Goal: Task Accomplishment & Management: Manage account settings

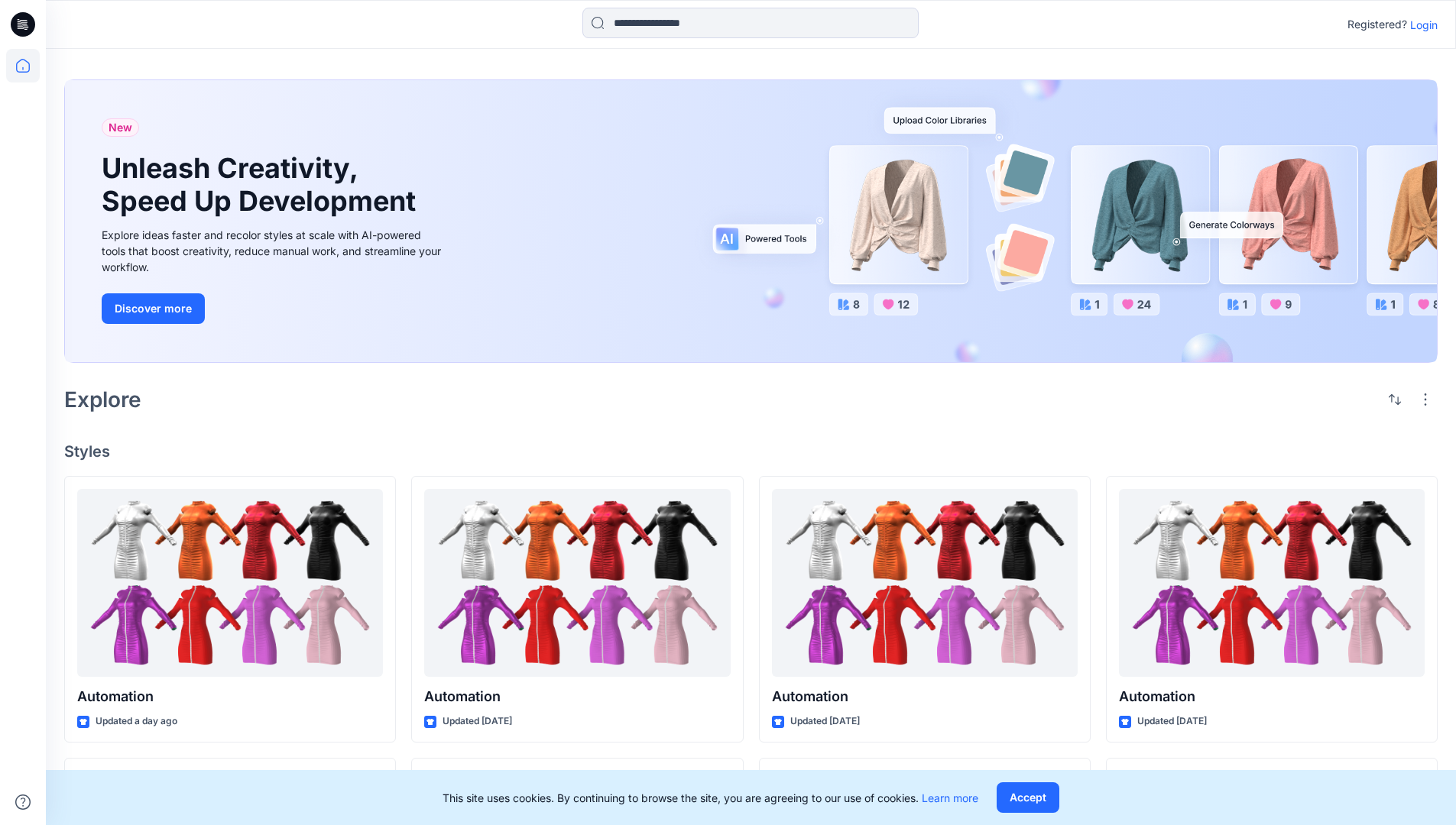
click at [1420, 24] on p "Login" at bounding box center [1423, 25] width 28 height 16
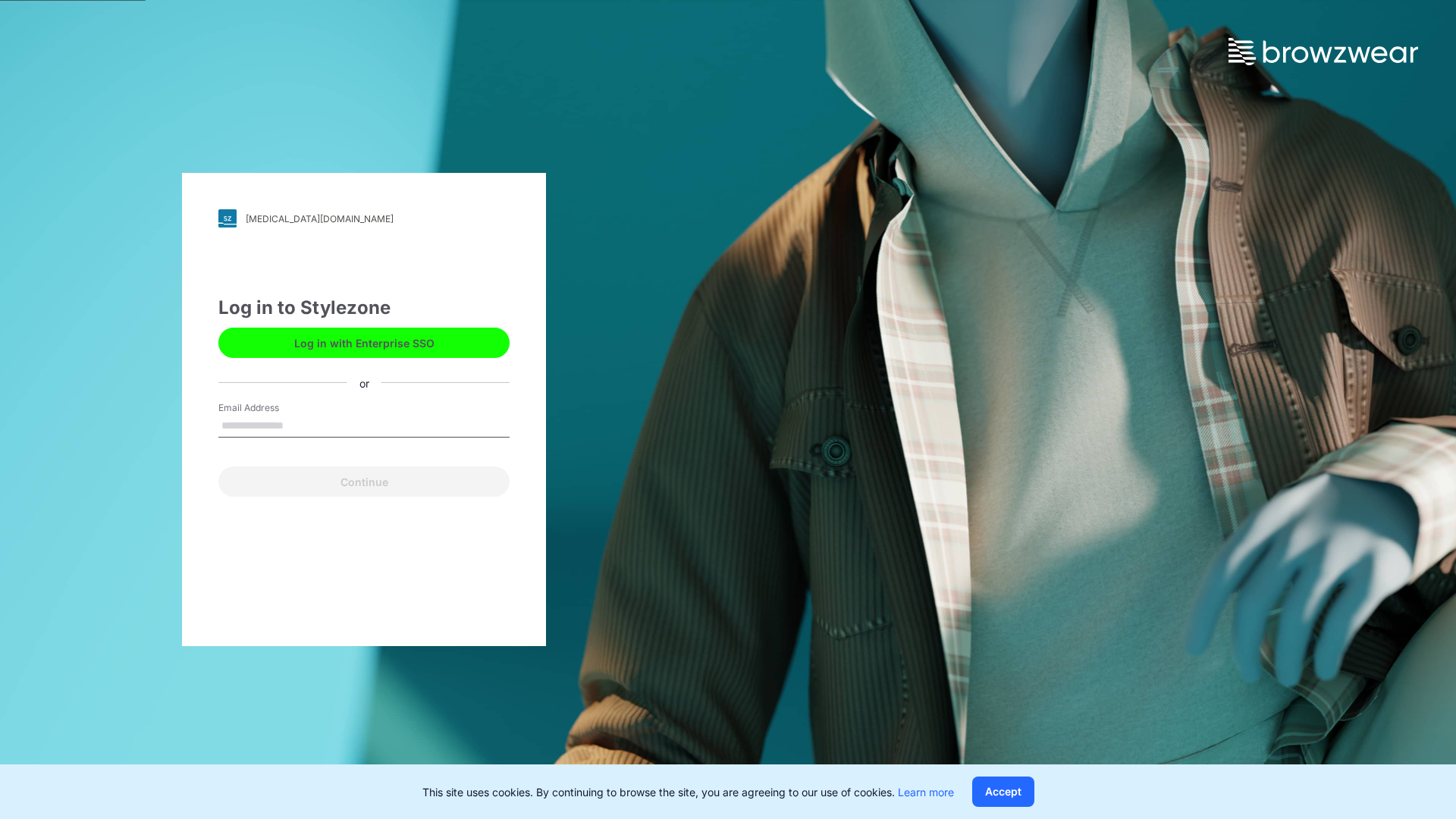
click at [300, 425] on input "Email Address" at bounding box center [363, 426] width 291 height 23
type input "**********"
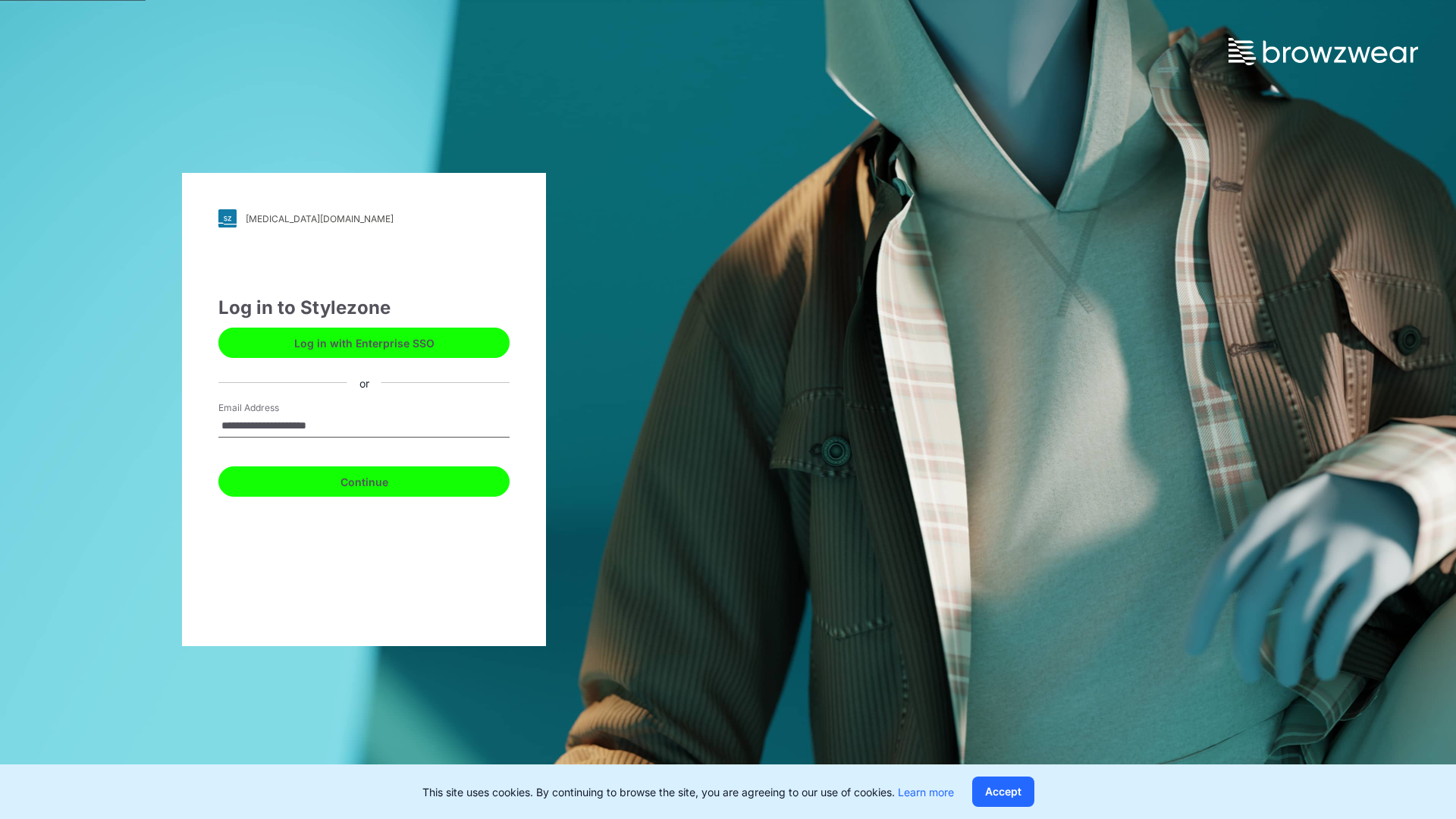
click at [381, 479] on button "Continue" at bounding box center [363, 481] width 291 height 30
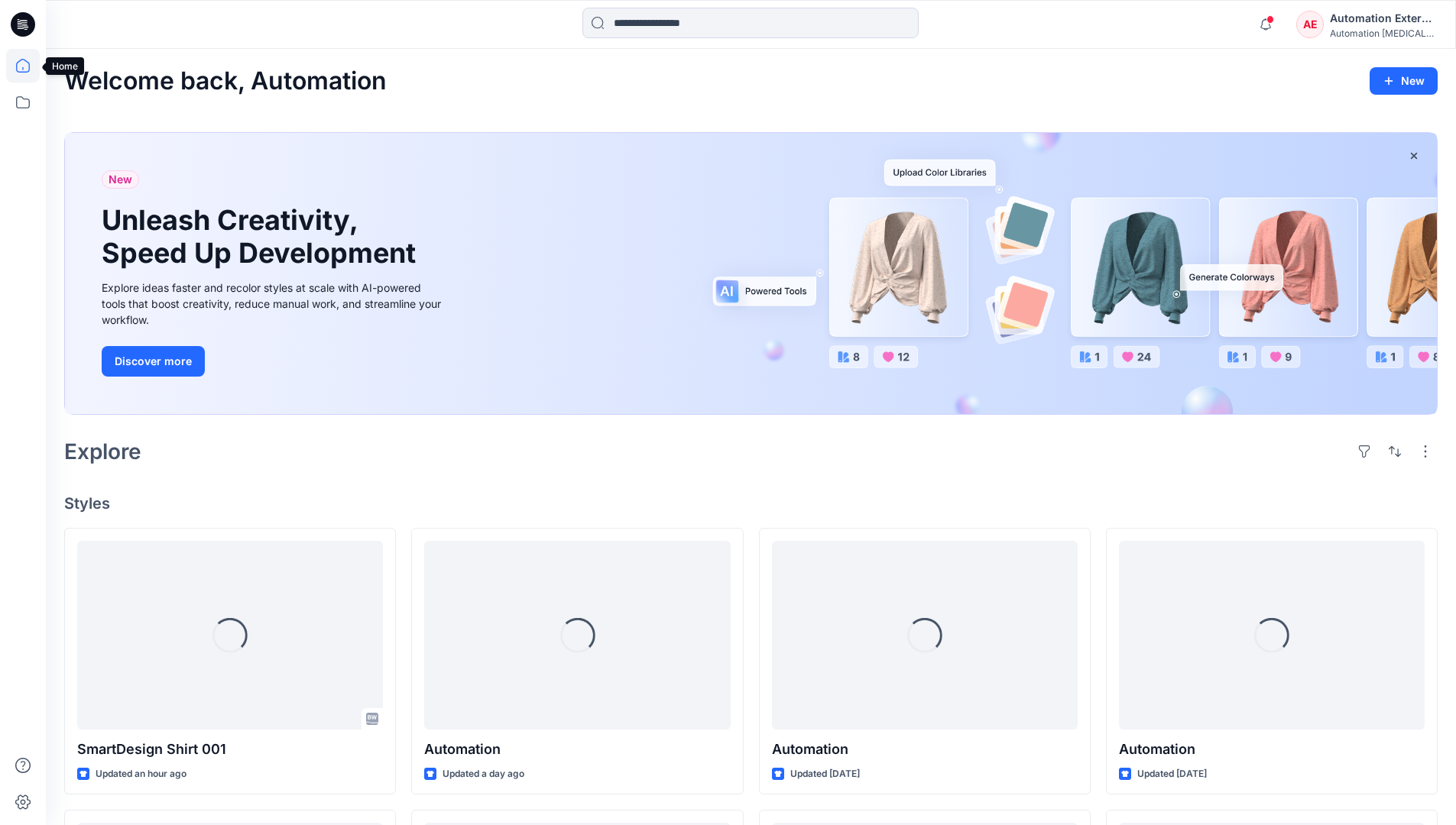
click at [29, 66] on icon at bounding box center [22, 65] width 13 height 13
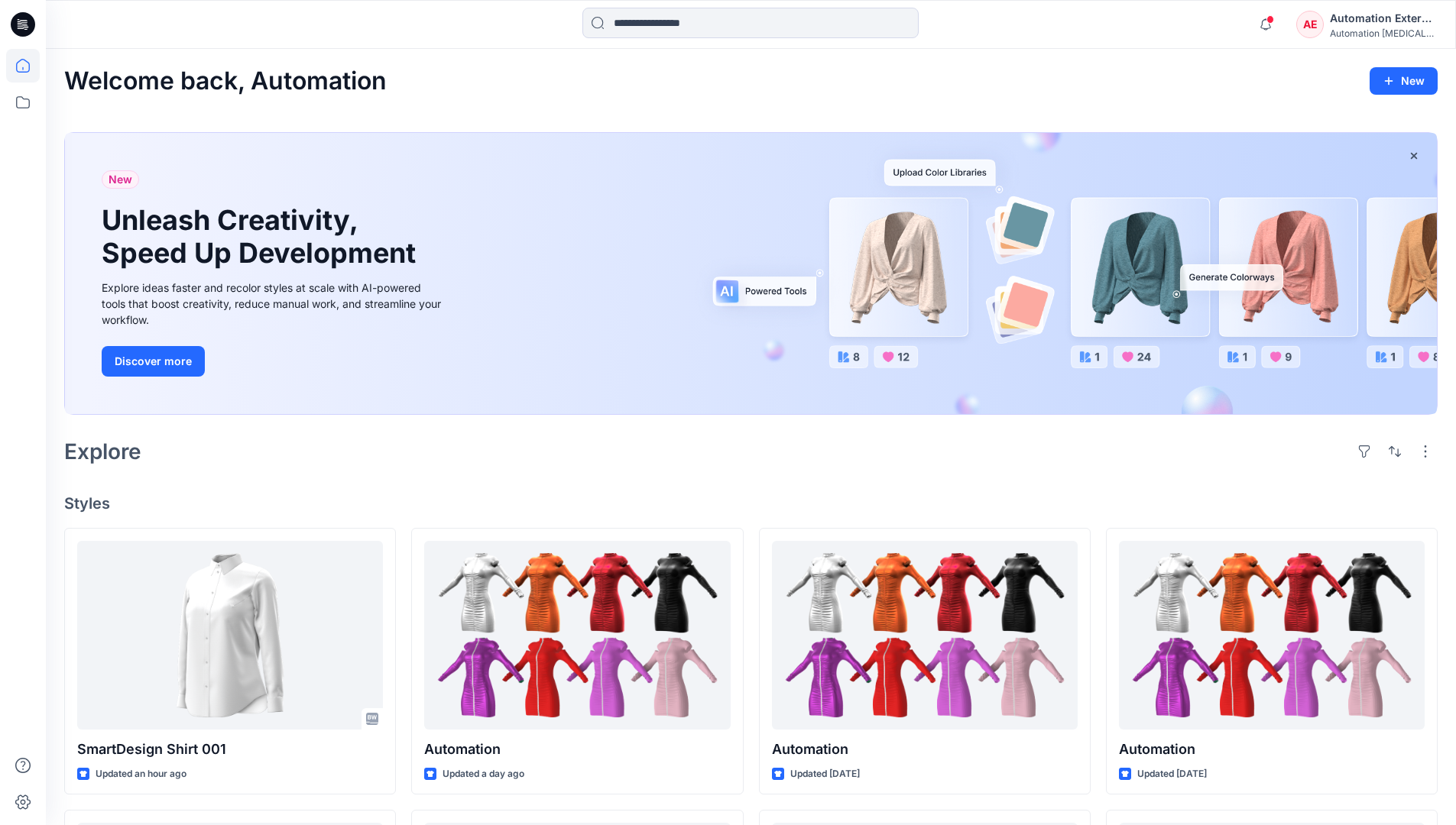
click at [1326, 29] on div "AE Automation External Automation testim..." at bounding box center [1367, 24] width 141 height 30
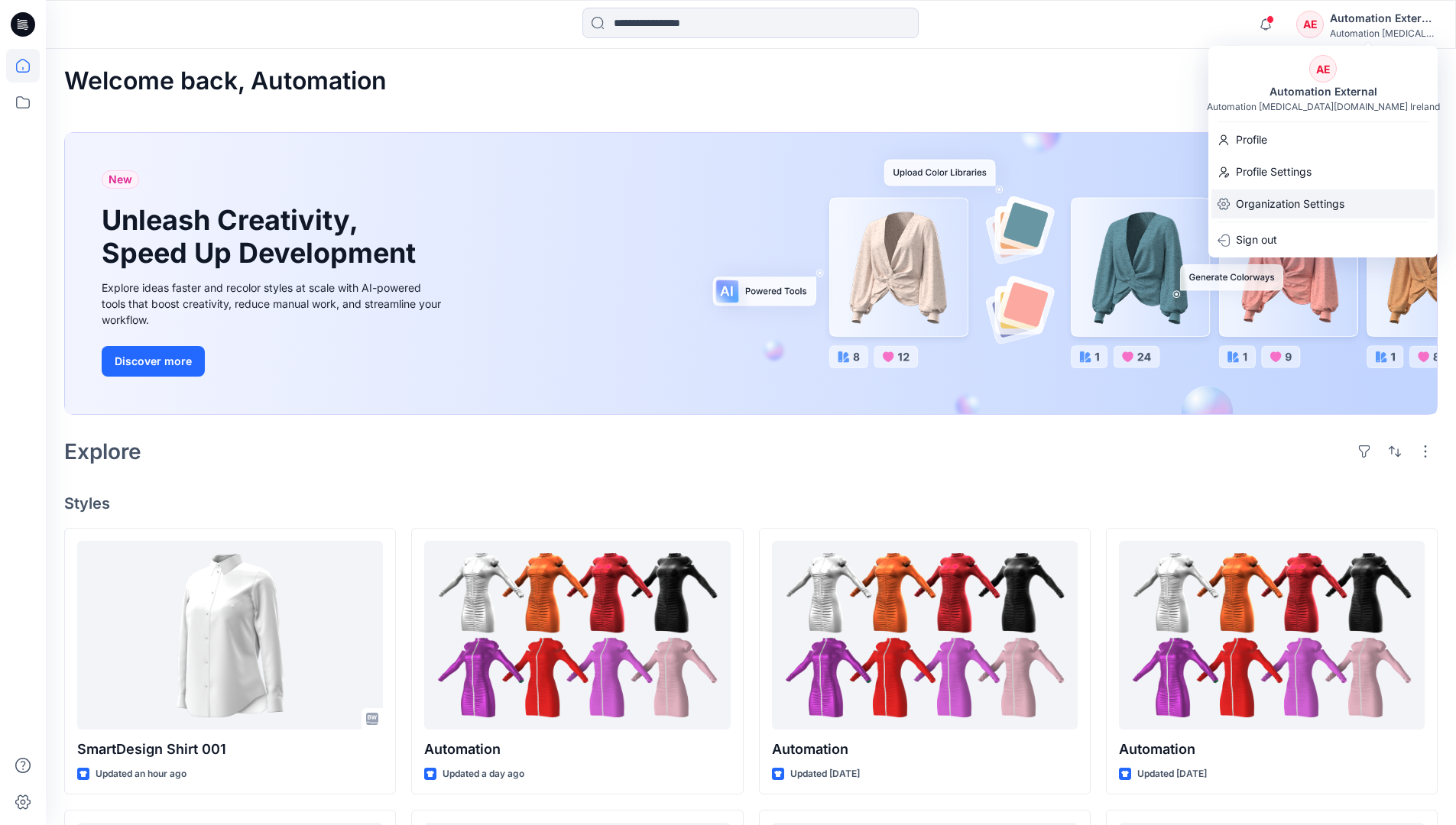
click at [1286, 201] on p "Organization Settings" at bounding box center [1290, 204] width 109 height 29
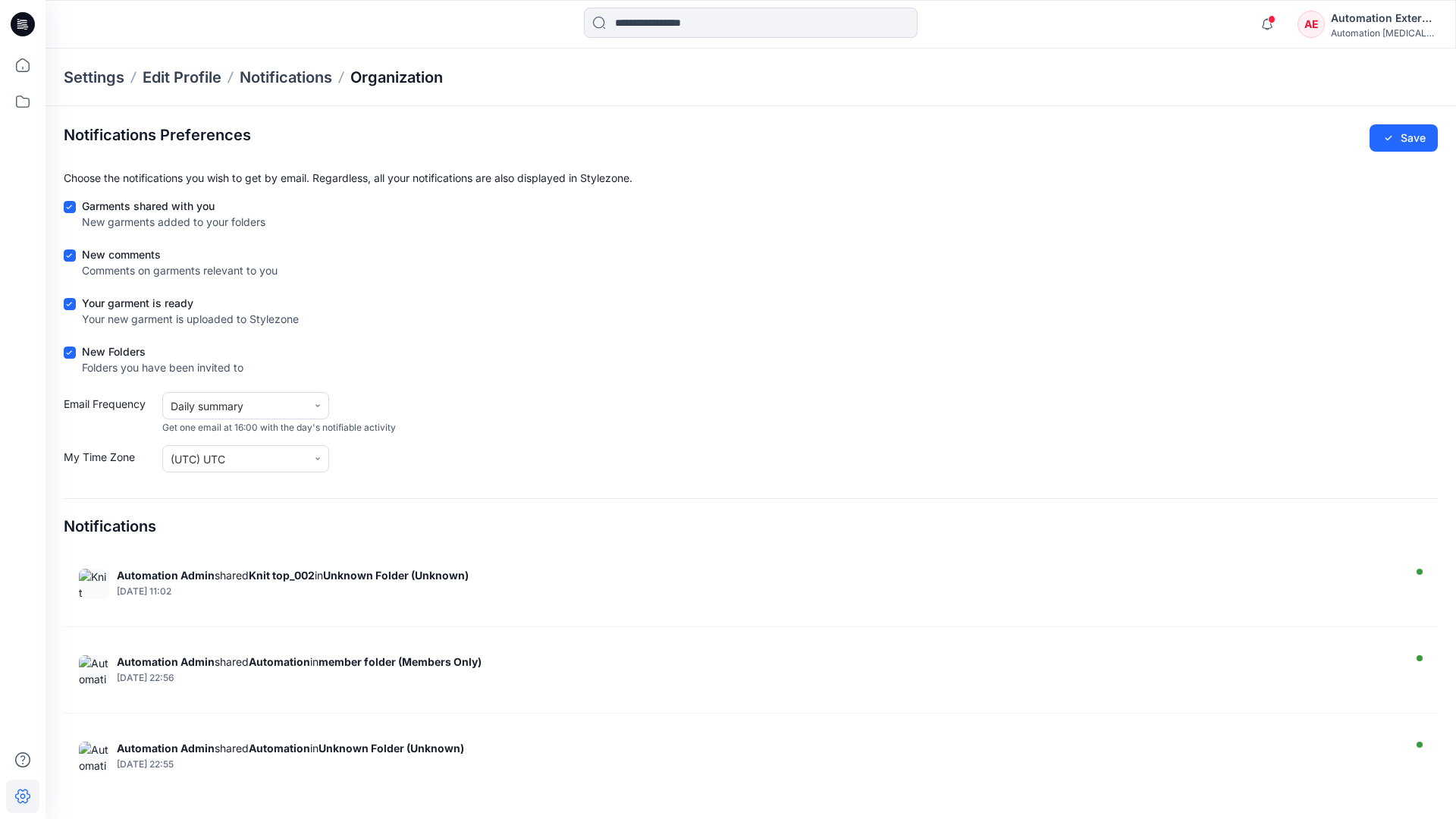
click at [398, 74] on p "Organization" at bounding box center [396, 77] width 93 height 21
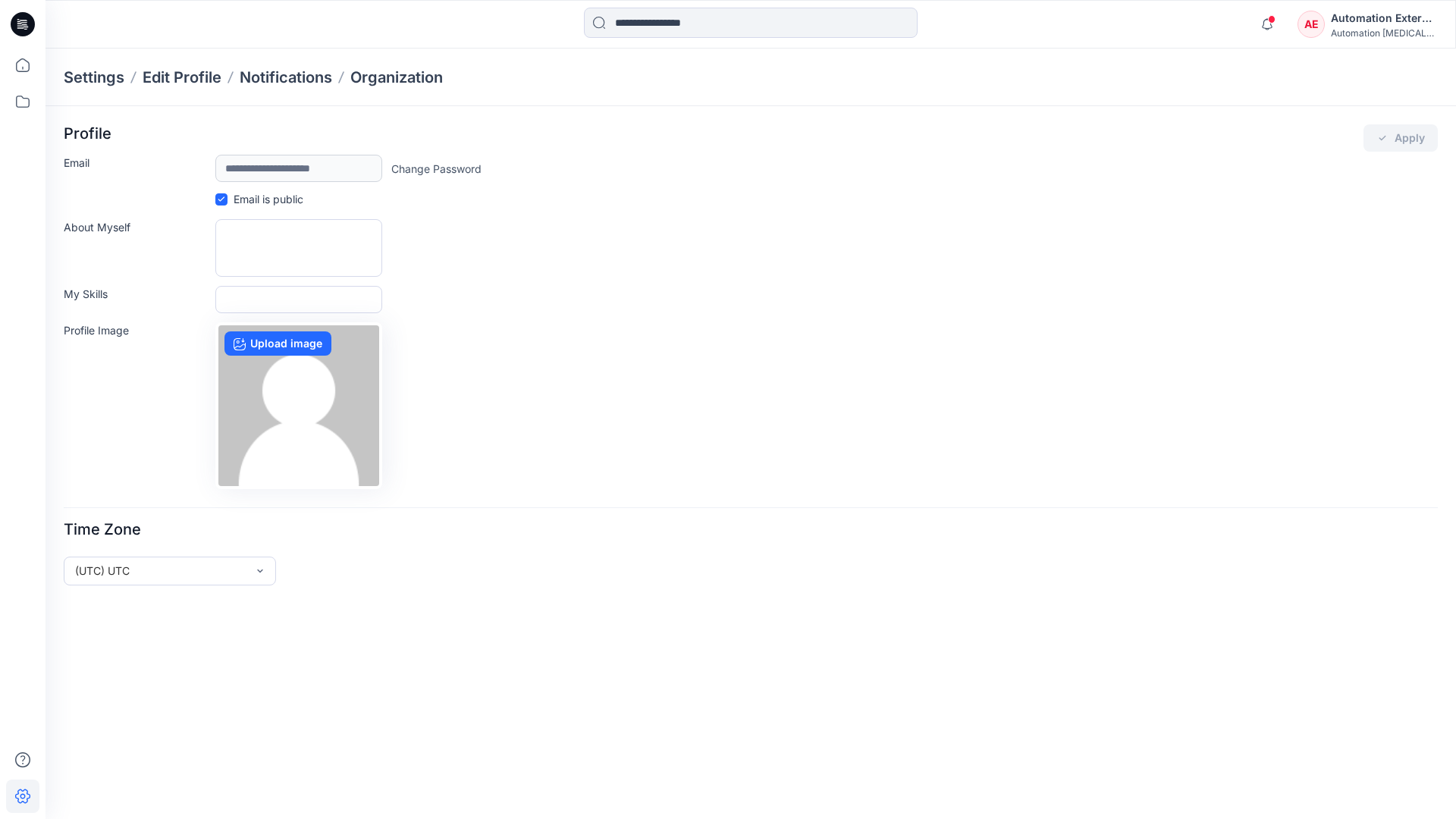
click at [1384, 24] on div "Automation External" at bounding box center [1384, 18] width 106 height 19
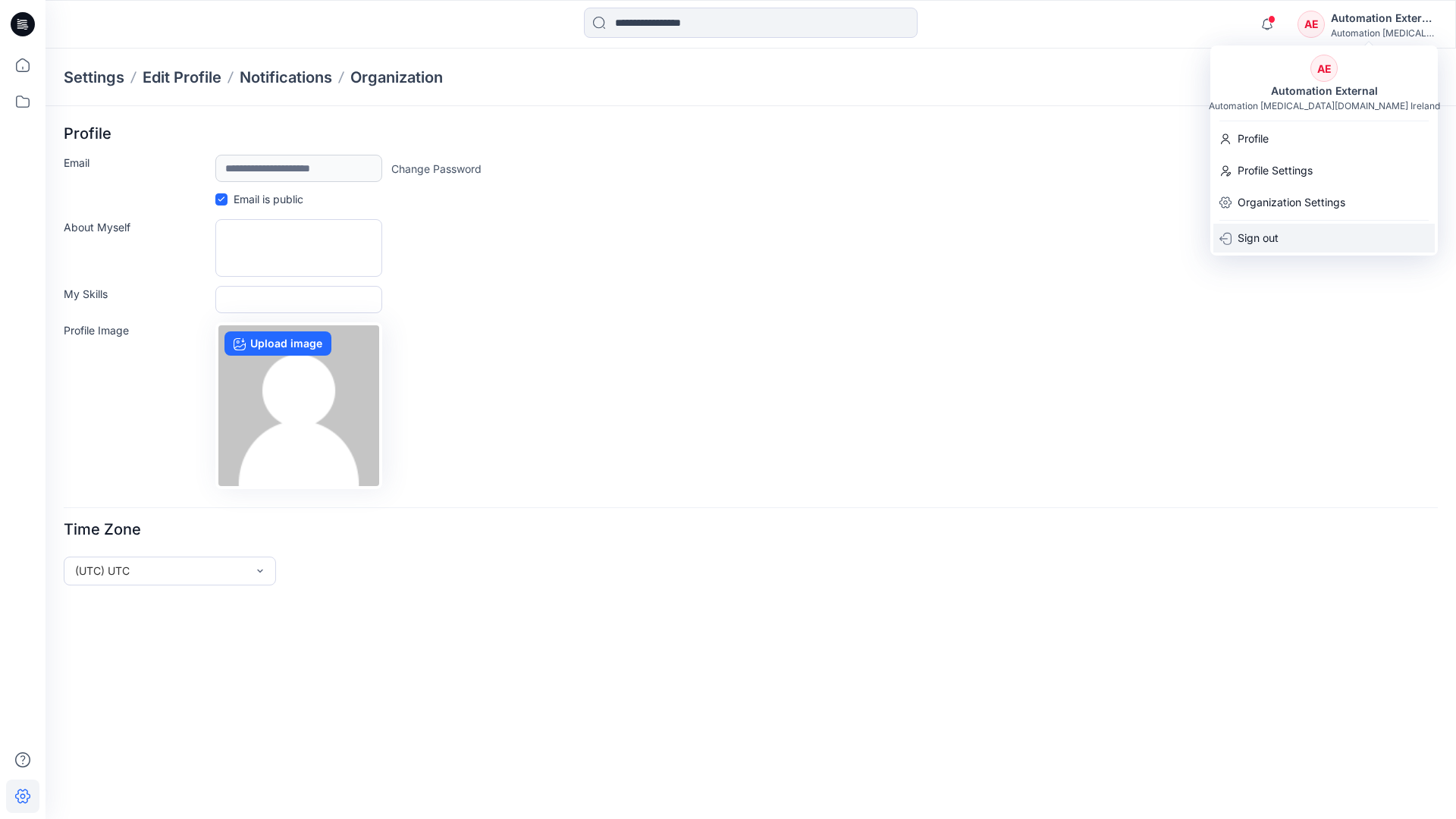
click at [1286, 236] on div "Sign out" at bounding box center [1323, 238] width 221 height 29
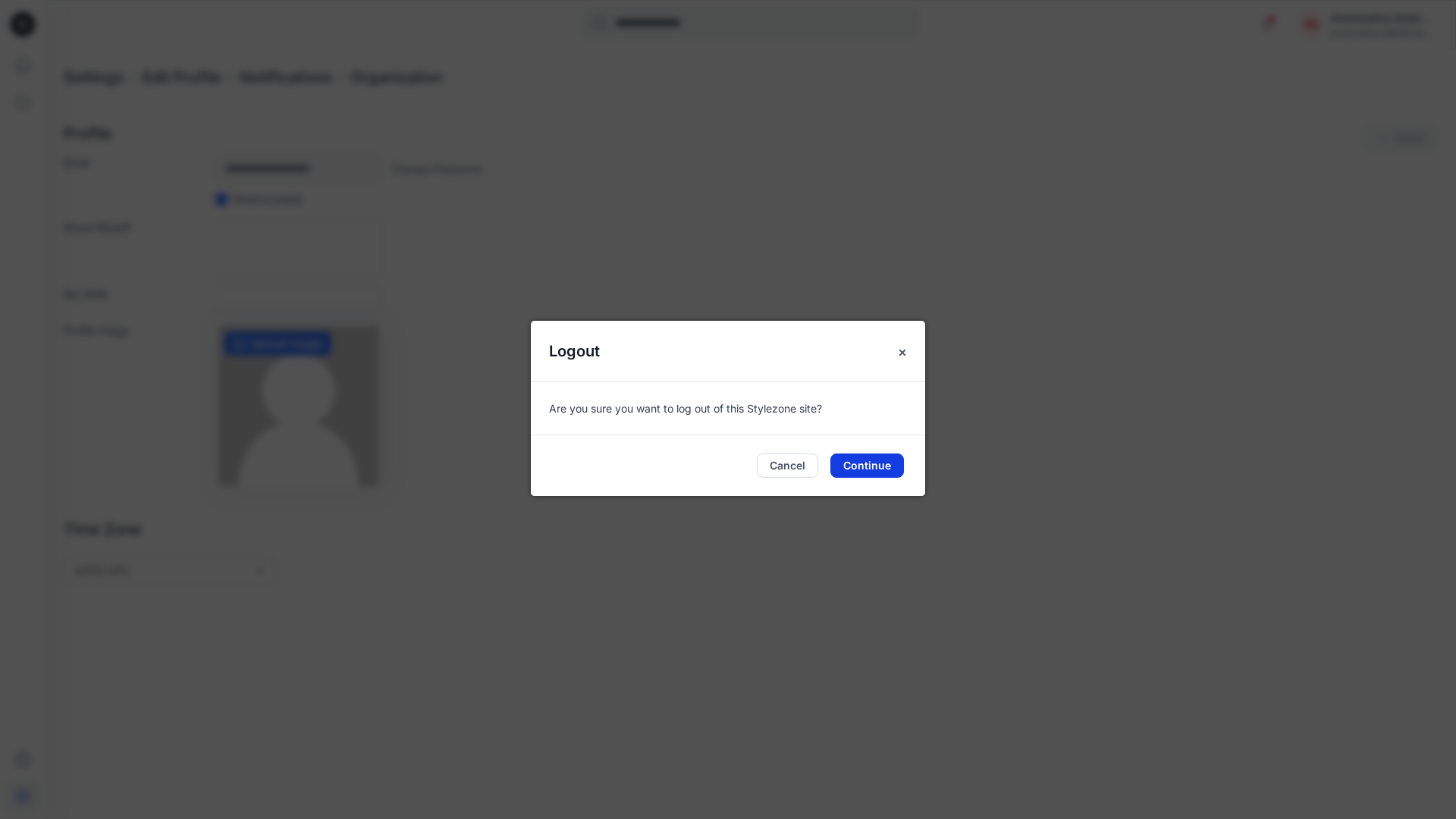
click at [876, 460] on button "Continue" at bounding box center [866, 465] width 73 height 24
